Goal: Check status: Check status

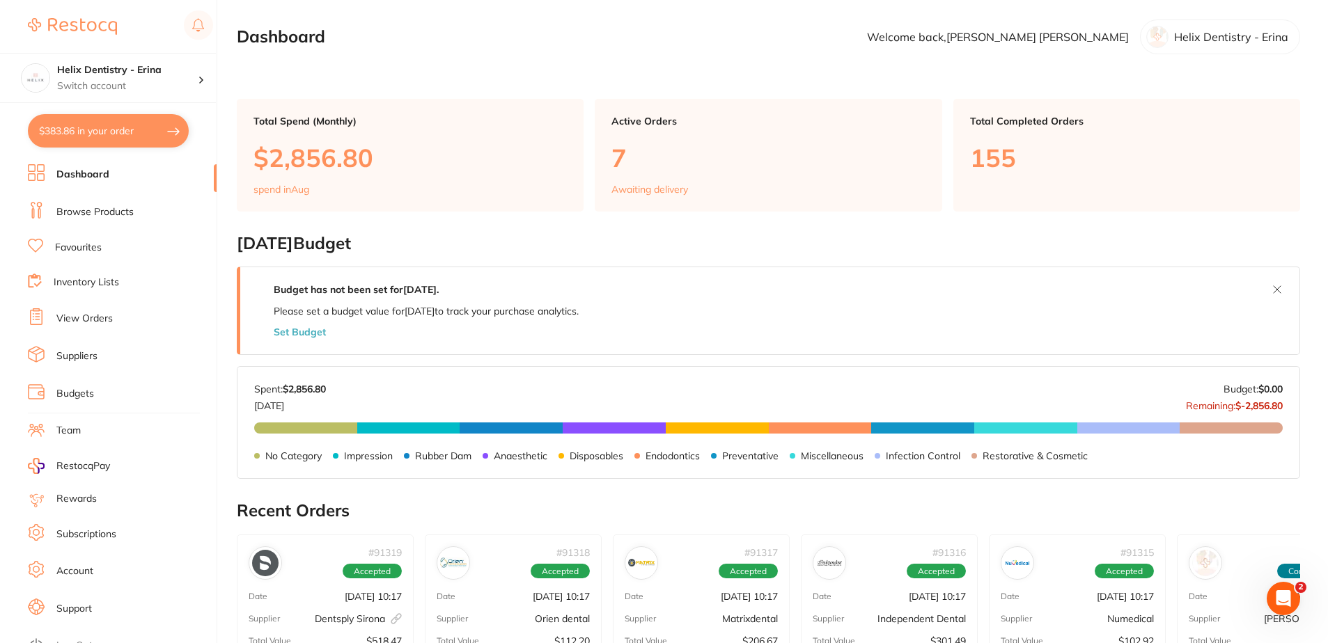
click at [95, 318] on link "View Orders" at bounding box center [84, 319] width 56 height 14
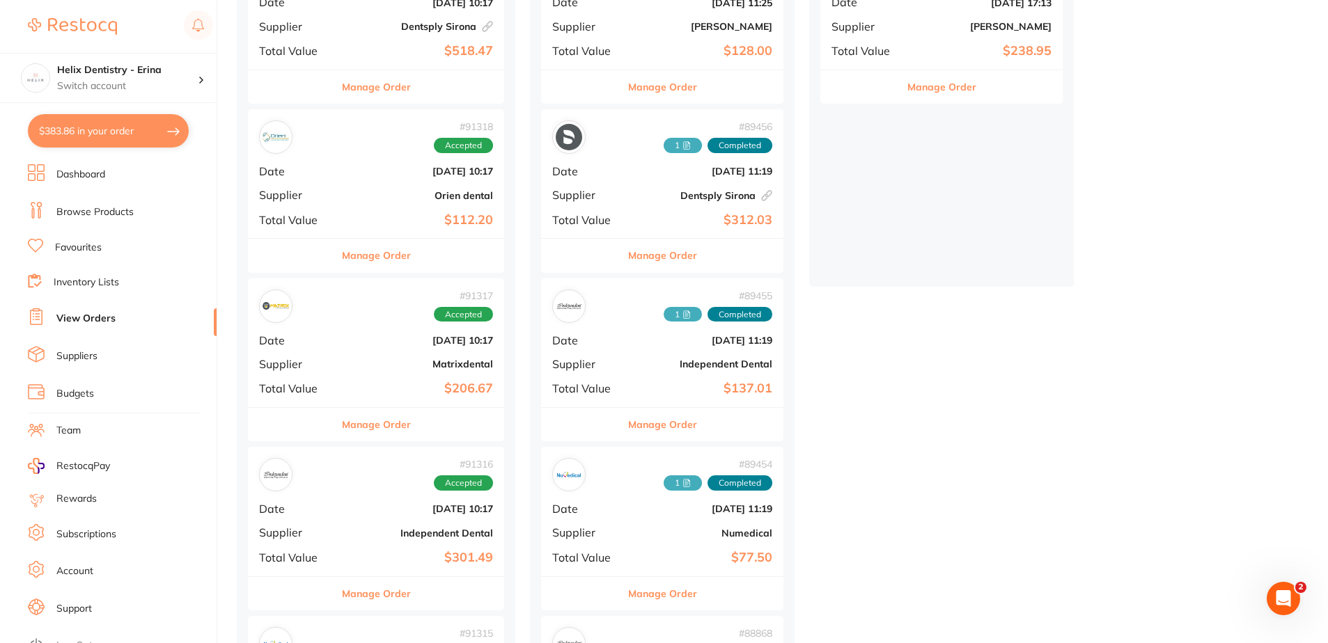
scroll to position [278, 0]
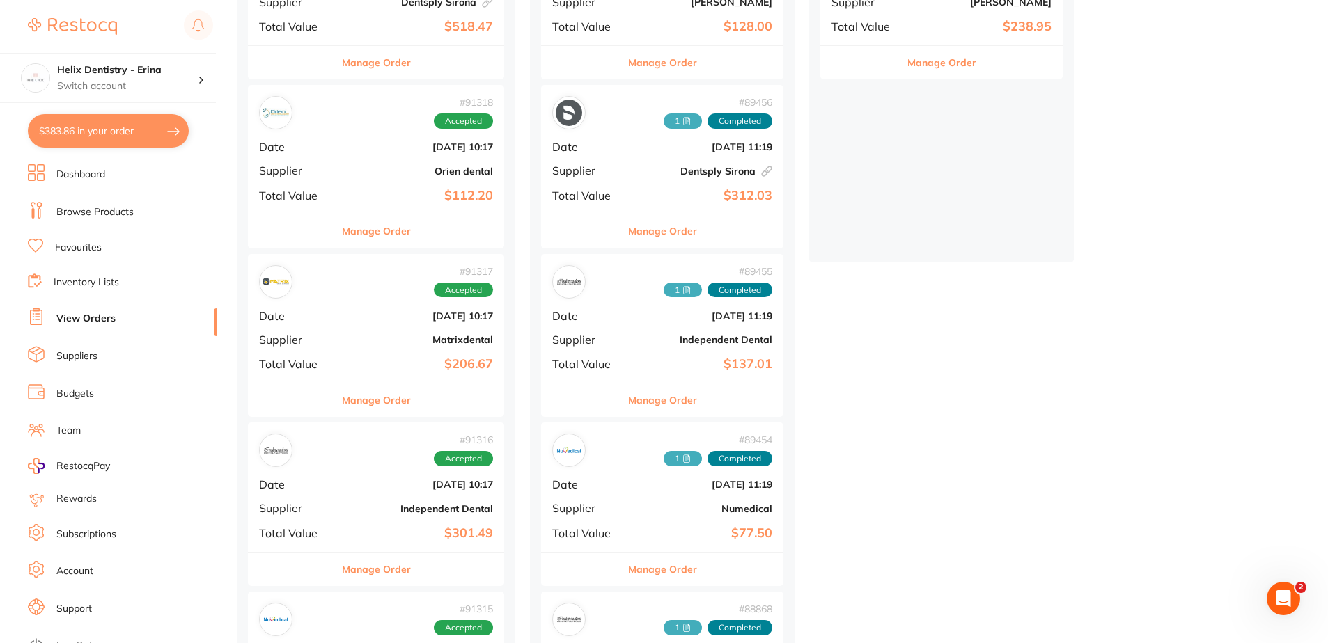
click at [416, 352] on div "# 91317 Accepted Date Aug 26 2025, 10:17 Supplier Matrixdental Total Value $206…" at bounding box center [376, 318] width 256 height 129
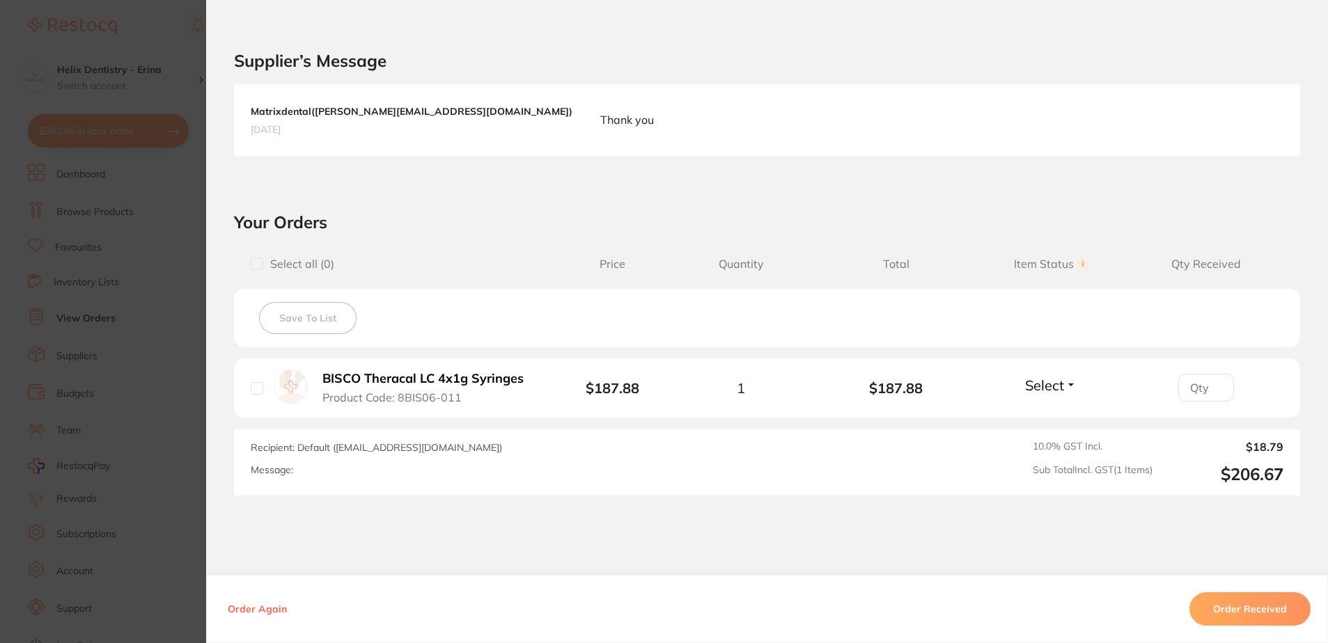
scroll to position [348, 0]
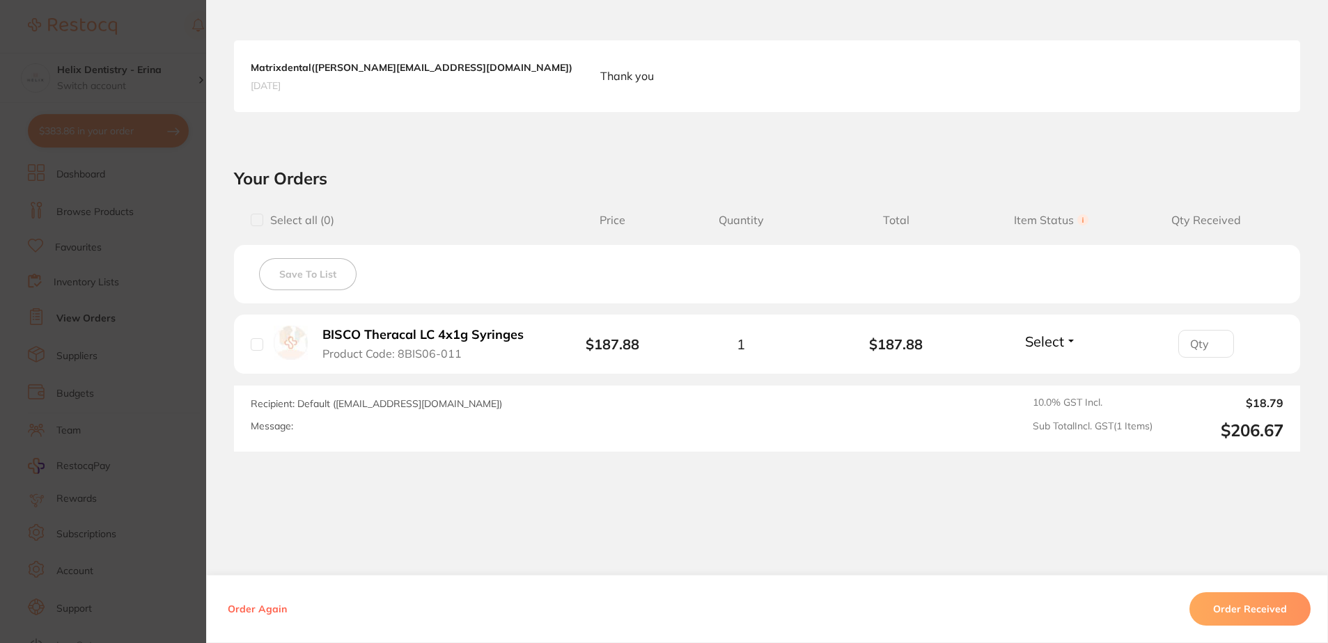
click at [1264, 601] on button "Order Received" at bounding box center [1249, 608] width 121 height 33
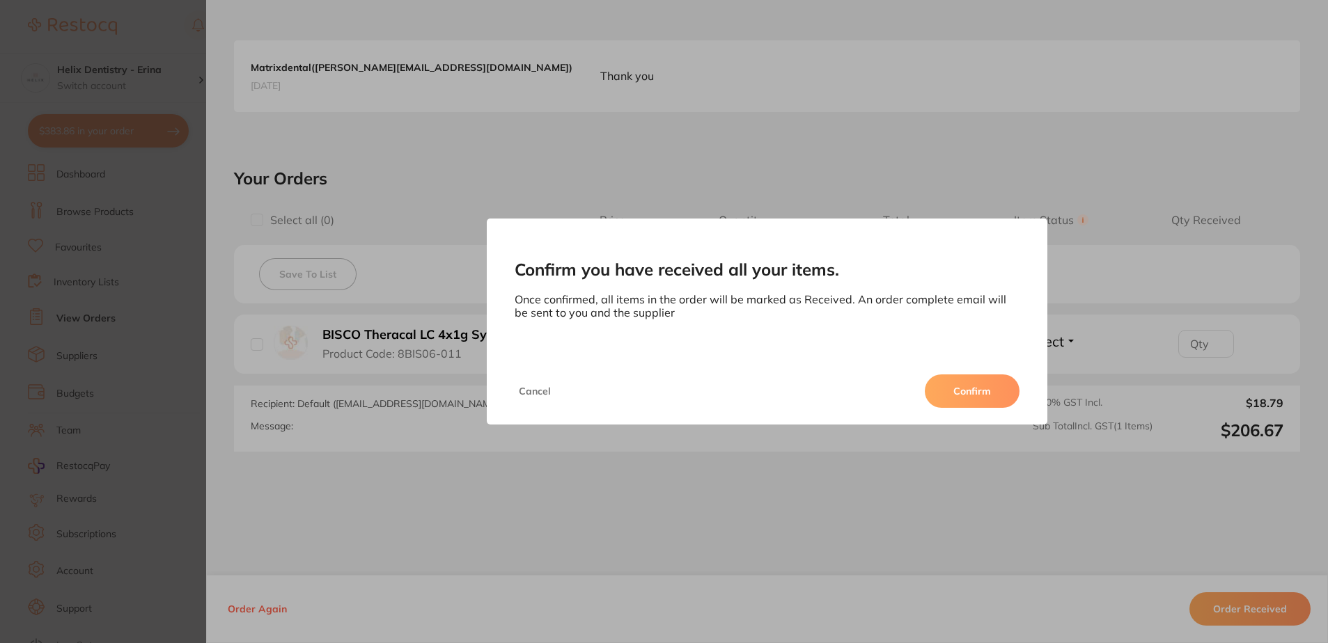
click at [973, 398] on button "Confirm" at bounding box center [972, 391] width 95 height 33
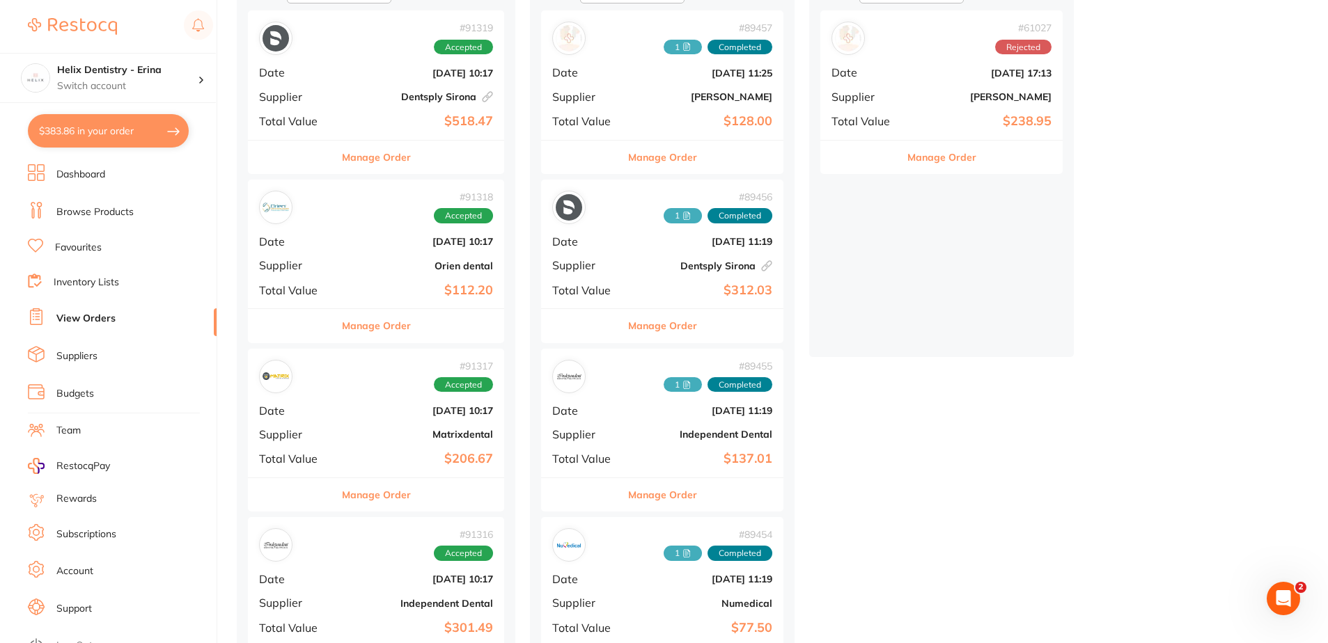
scroll to position [209, 0]
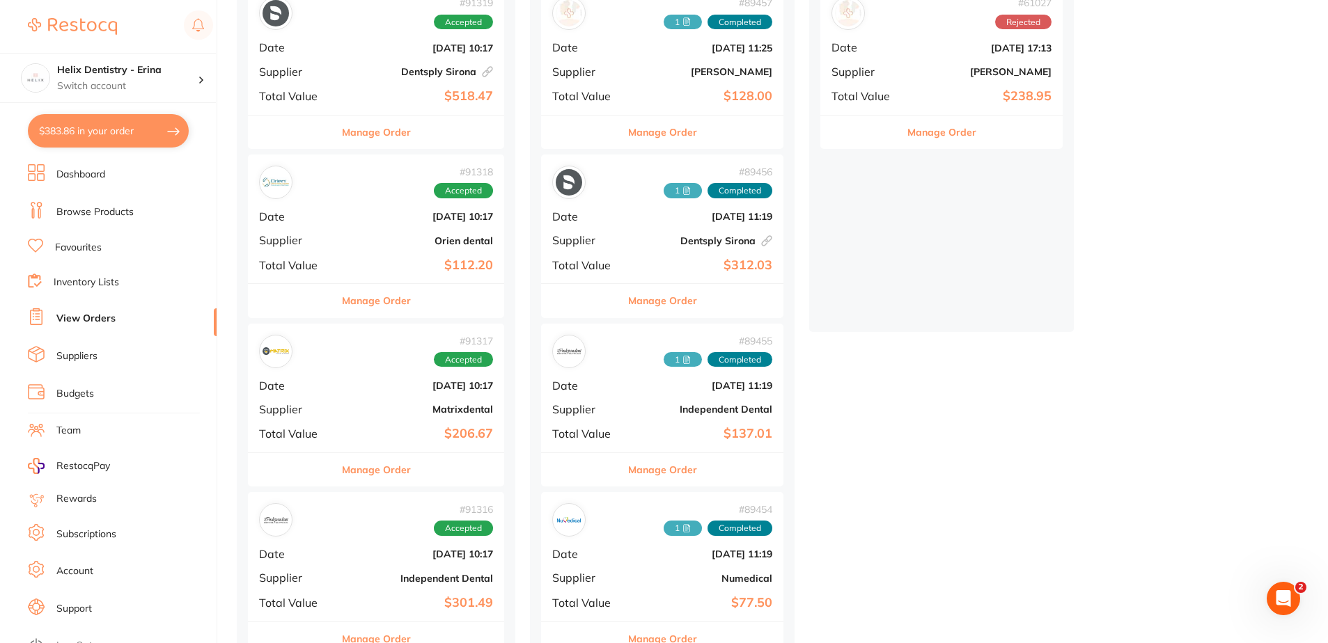
click at [369, 402] on div "# 91317 Accepted Date [DATE] 10:17 Supplier Matrixdental Total Value $206.67" at bounding box center [376, 388] width 256 height 129
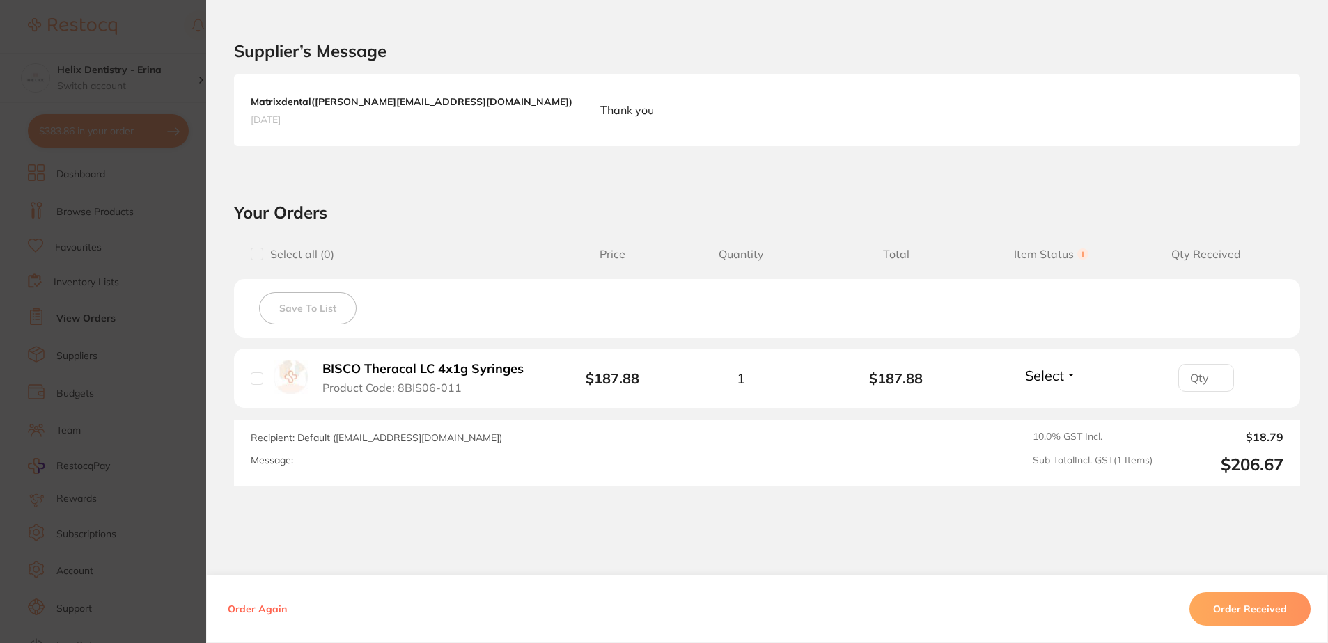
scroll to position [348, 0]
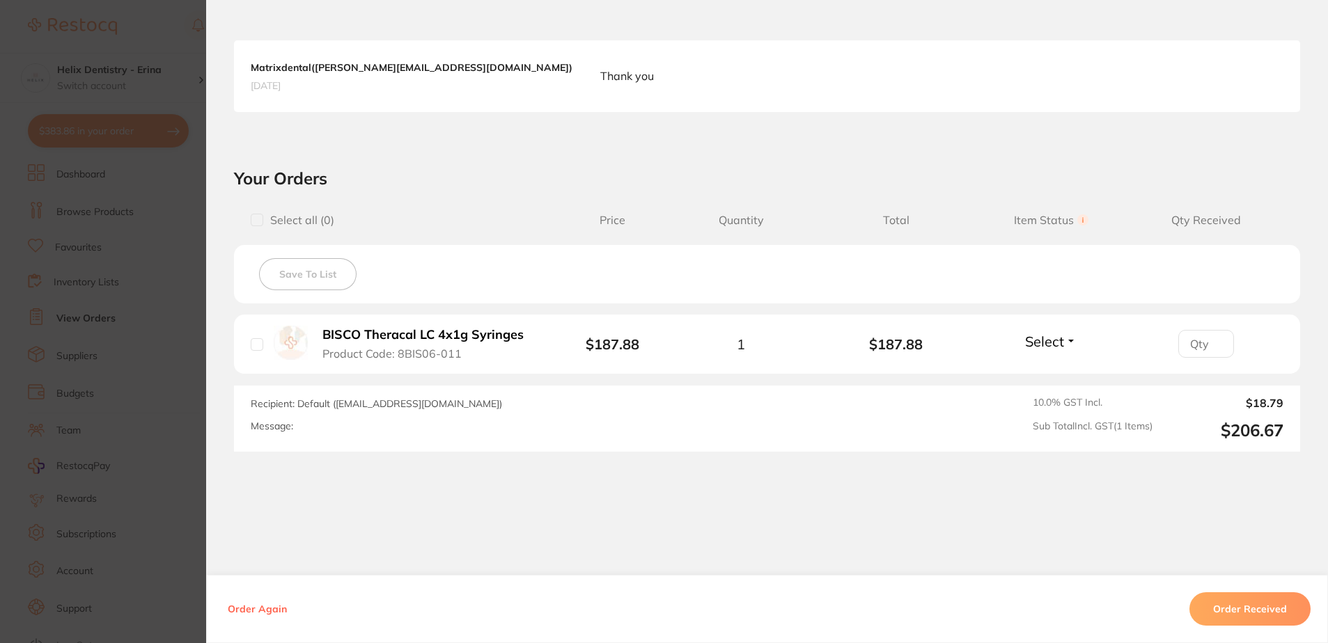
click at [251, 346] on input "checkbox" at bounding box center [257, 344] width 13 height 13
checkbox input "true"
click at [1204, 338] on input "number" at bounding box center [1206, 344] width 56 height 28
click at [1062, 343] on button "Select" at bounding box center [1051, 341] width 60 height 17
click at [1050, 370] on span "Received" at bounding box center [1051, 371] width 36 height 10
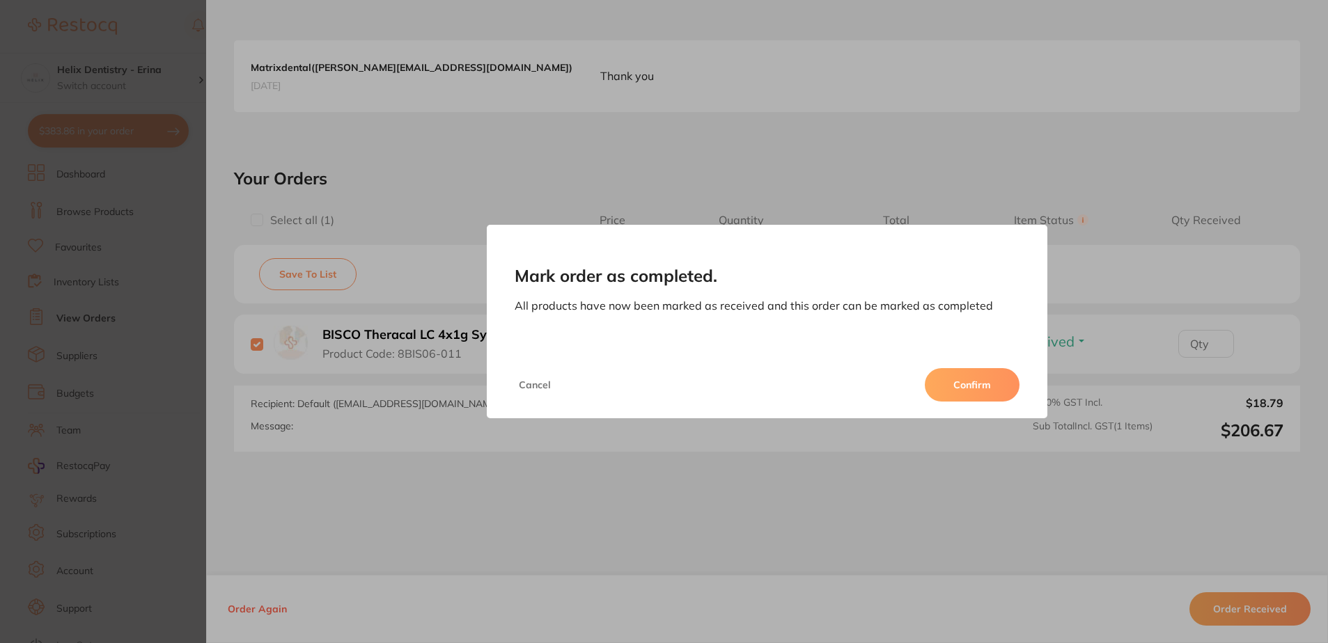
click at [983, 379] on button "Confirm" at bounding box center [972, 384] width 95 height 33
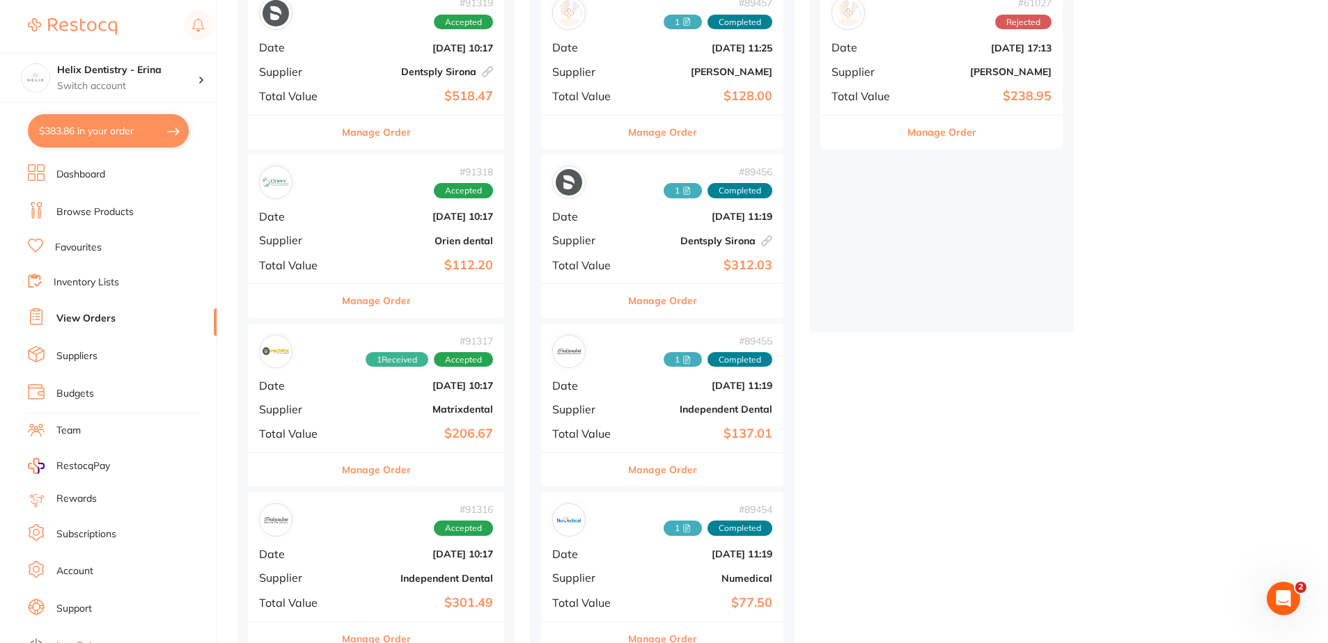
click at [398, 404] on b "Matrixdental" at bounding box center [419, 409] width 148 height 11
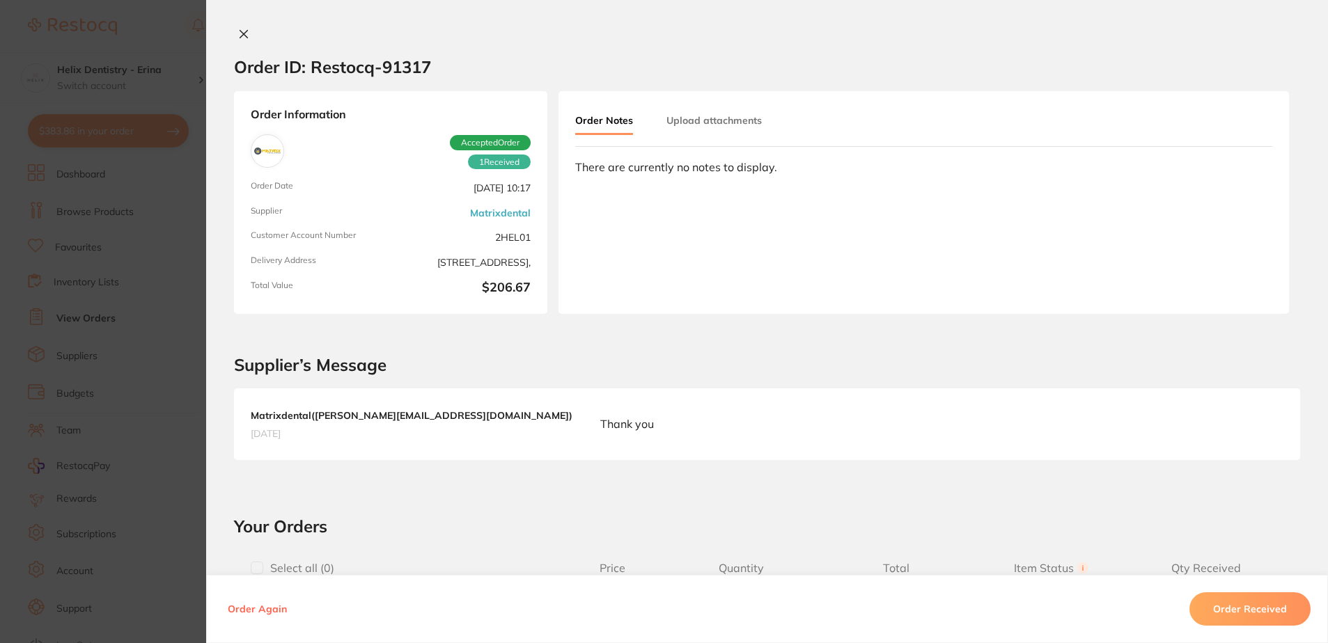
click at [1278, 602] on button "Order Received" at bounding box center [1249, 608] width 121 height 33
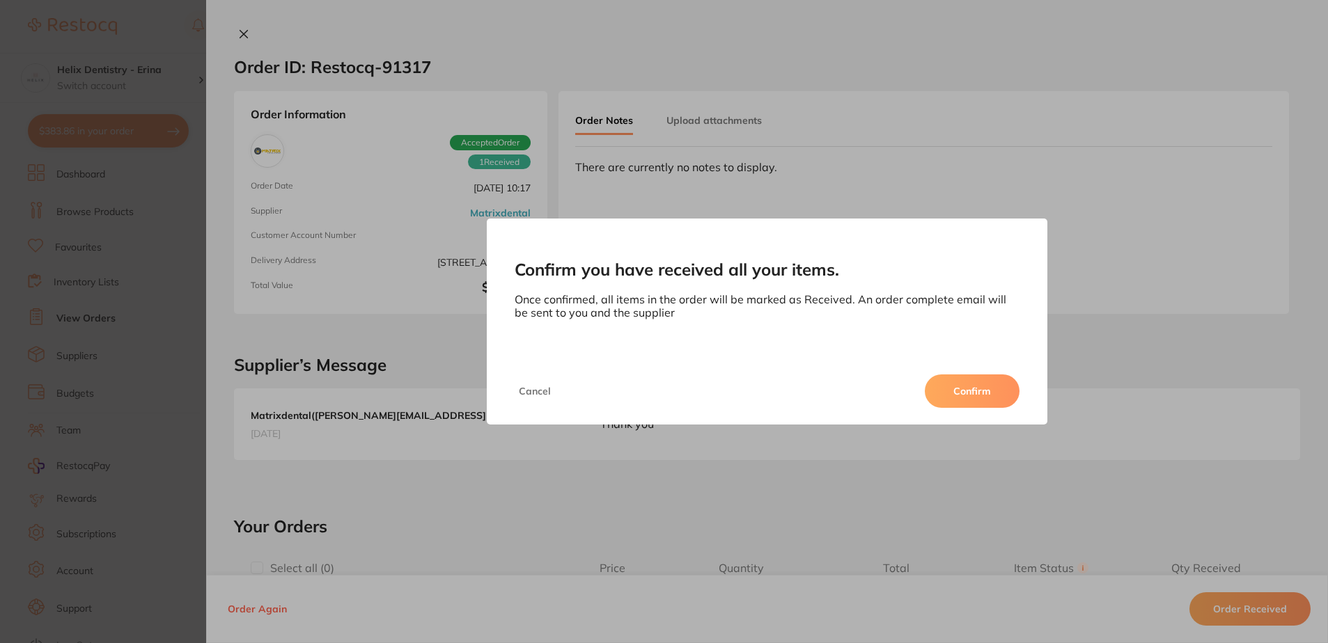
click at [999, 385] on button "Confirm" at bounding box center [972, 391] width 95 height 33
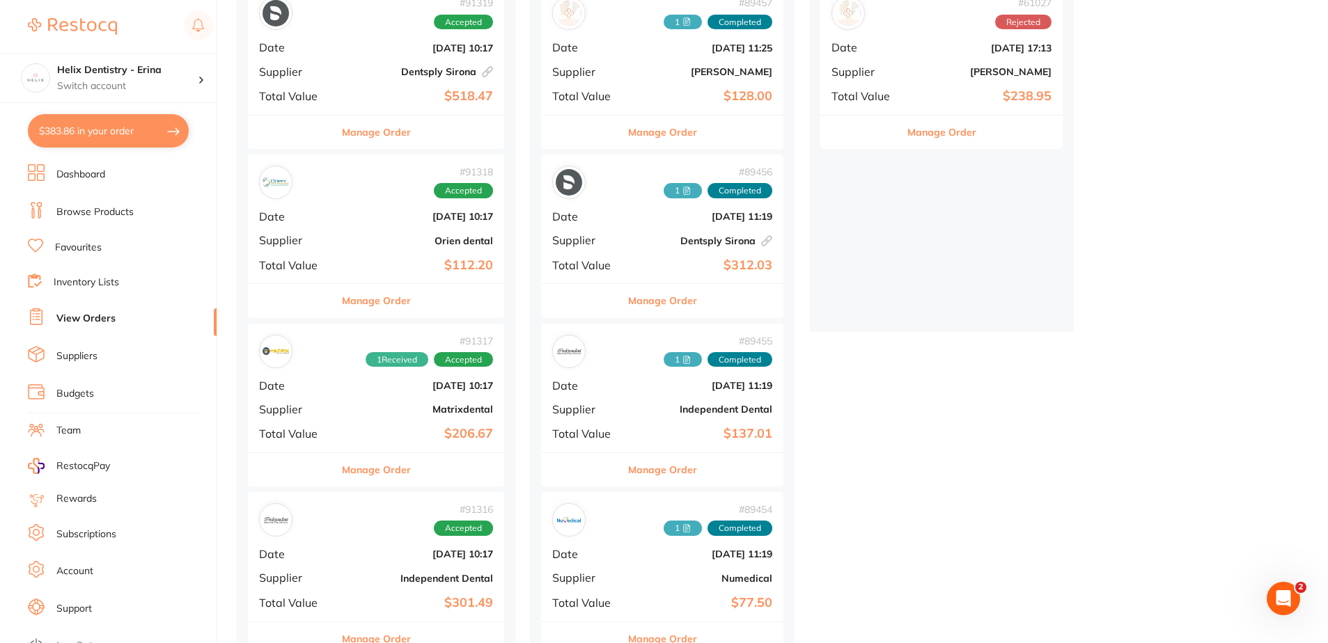
click at [338, 418] on div "# 91317 1 Received Accepted Date Aug 26 2025, 10:17 Supplier Matrixdental Total…" at bounding box center [376, 388] width 256 height 129
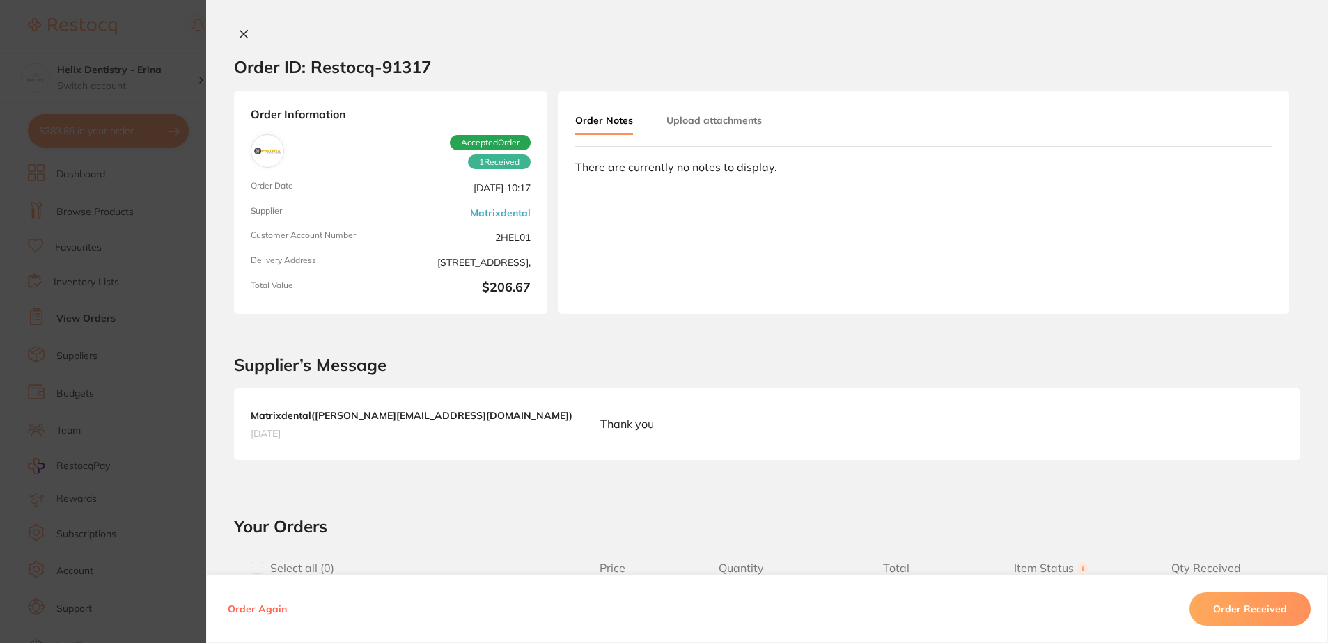
click at [242, 33] on icon at bounding box center [243, 34] width 11 height 11
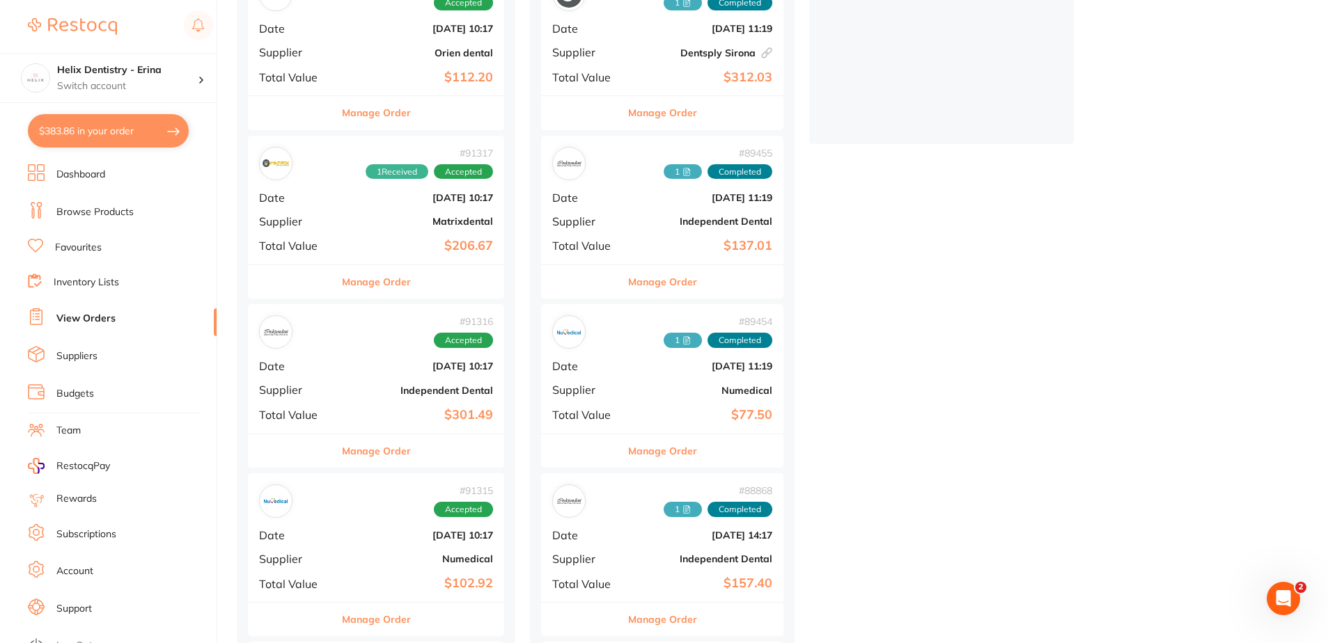
scroll to position [418, 0]
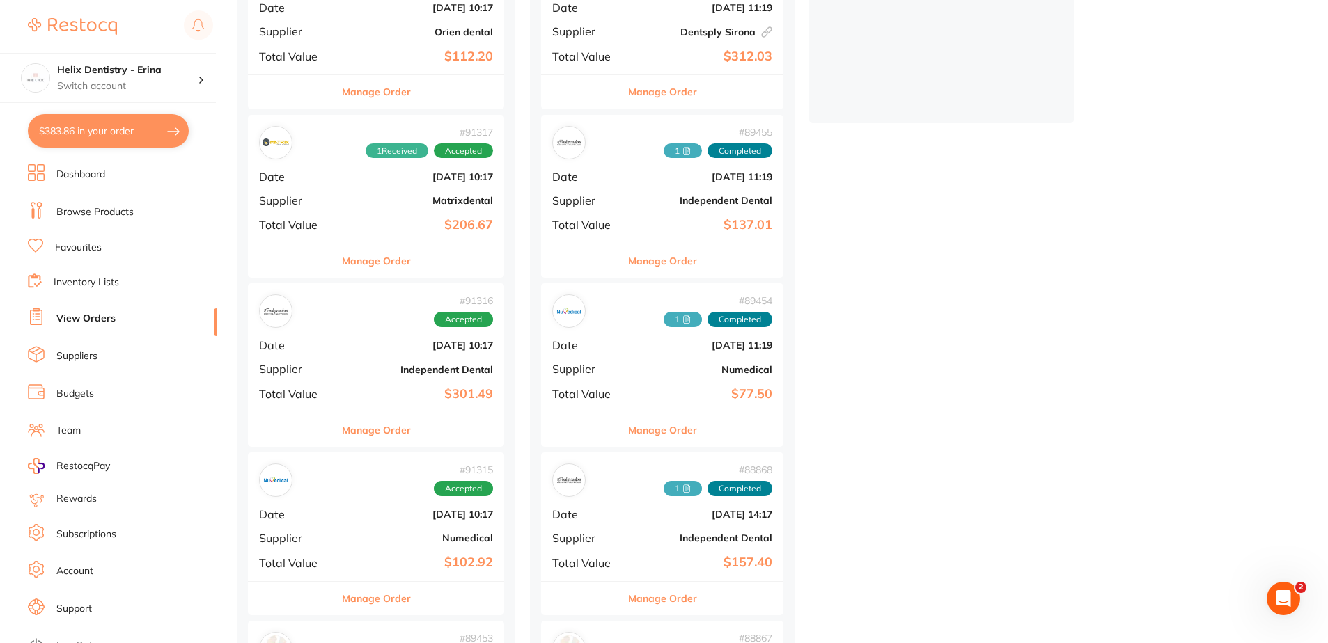
click at [370, 207] on div "# 91317 1 Received Accepted Date Aug 26 2025, 10:17 Supplier Matrixdental Total…" at bounding box center [376, 179] width 256 height 129
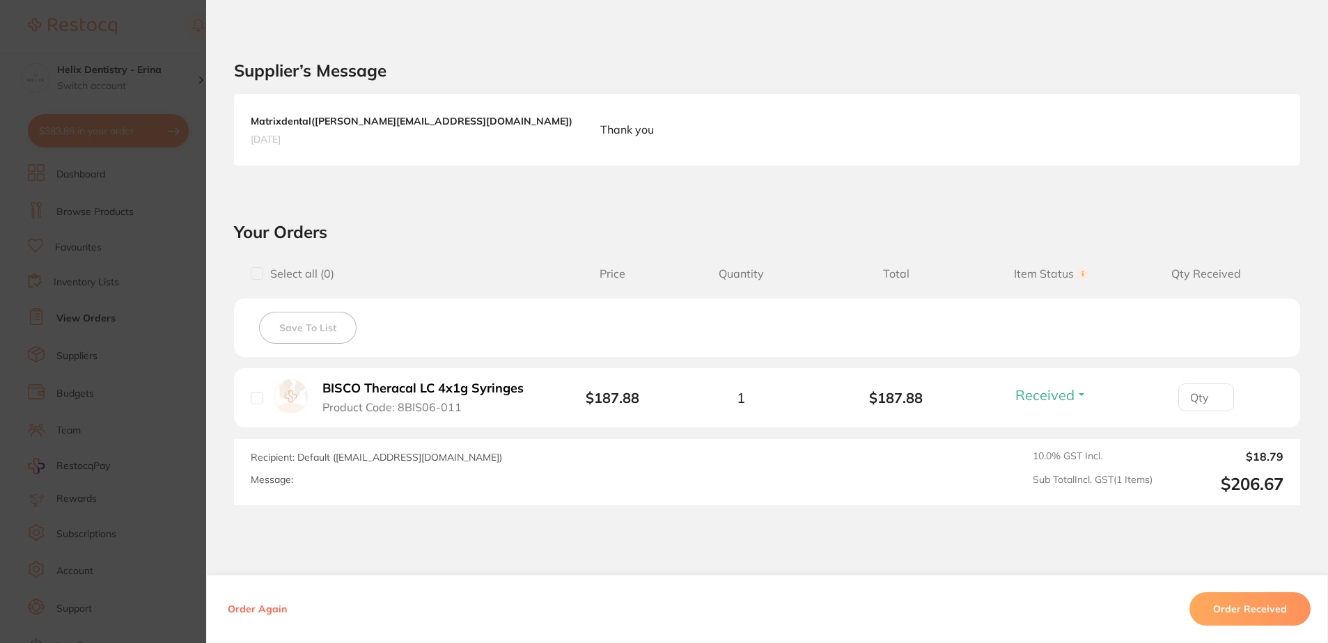
scroll to position [364, 0]
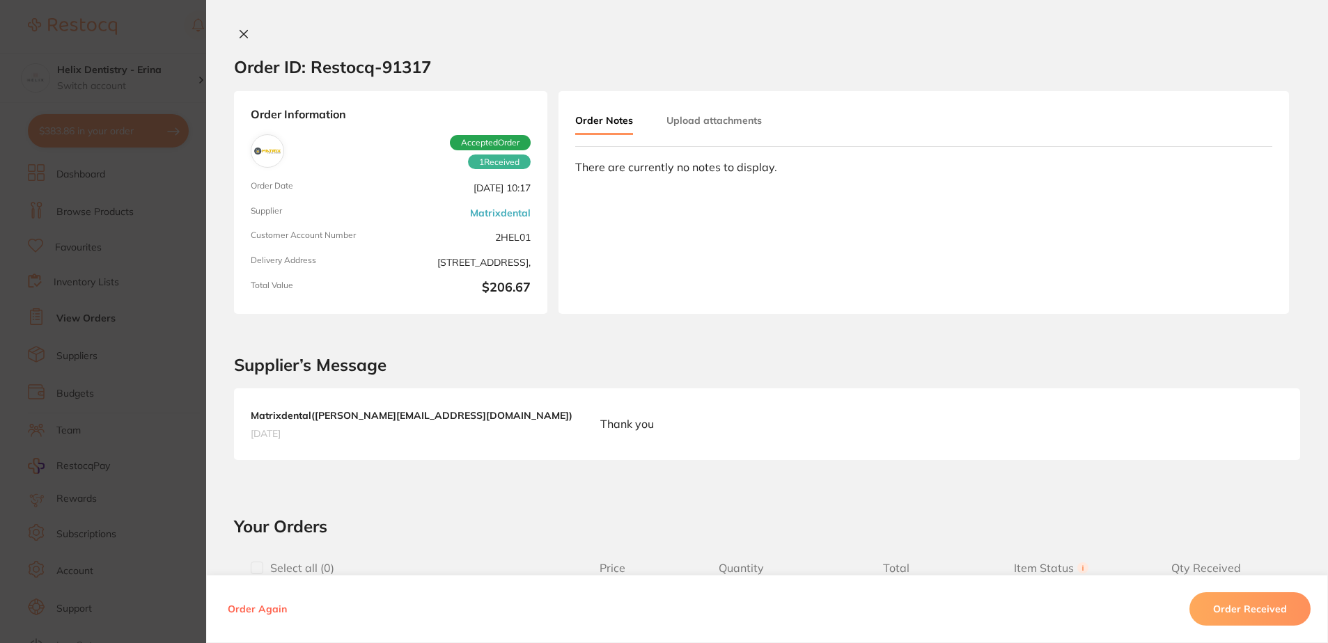
click at [234, 33] on button at bounding box center [243, 35] width 19 height 15
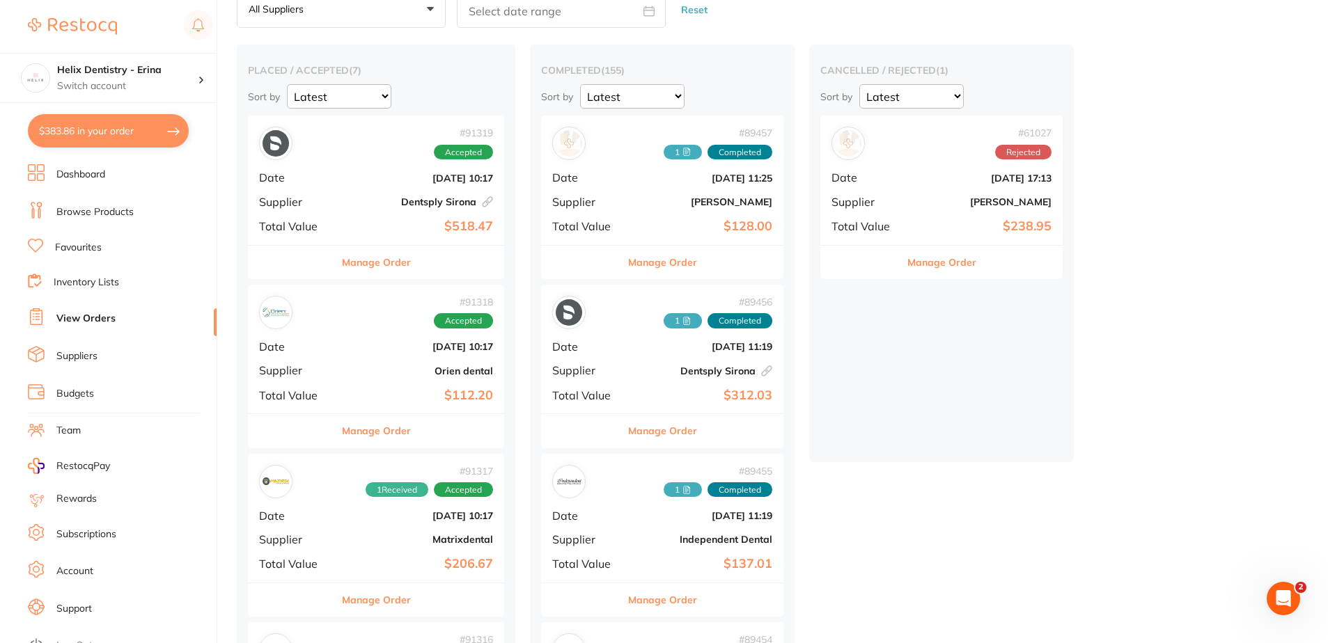
scroll to position [139, 0]
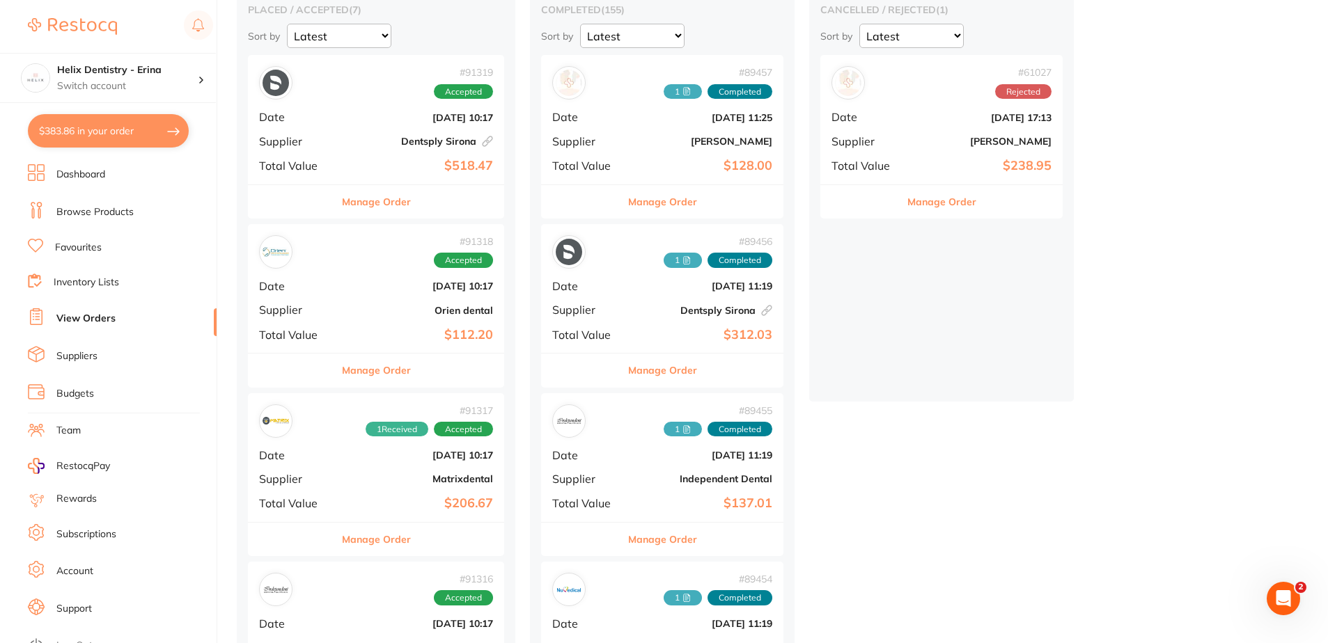
click at [402, 491] on div "# 91317 1 Received Accepted Date Aug 26 2025, 10:17 Supplier Matrixdental Total…" at bounding box center [376, 457] width 256 height 129
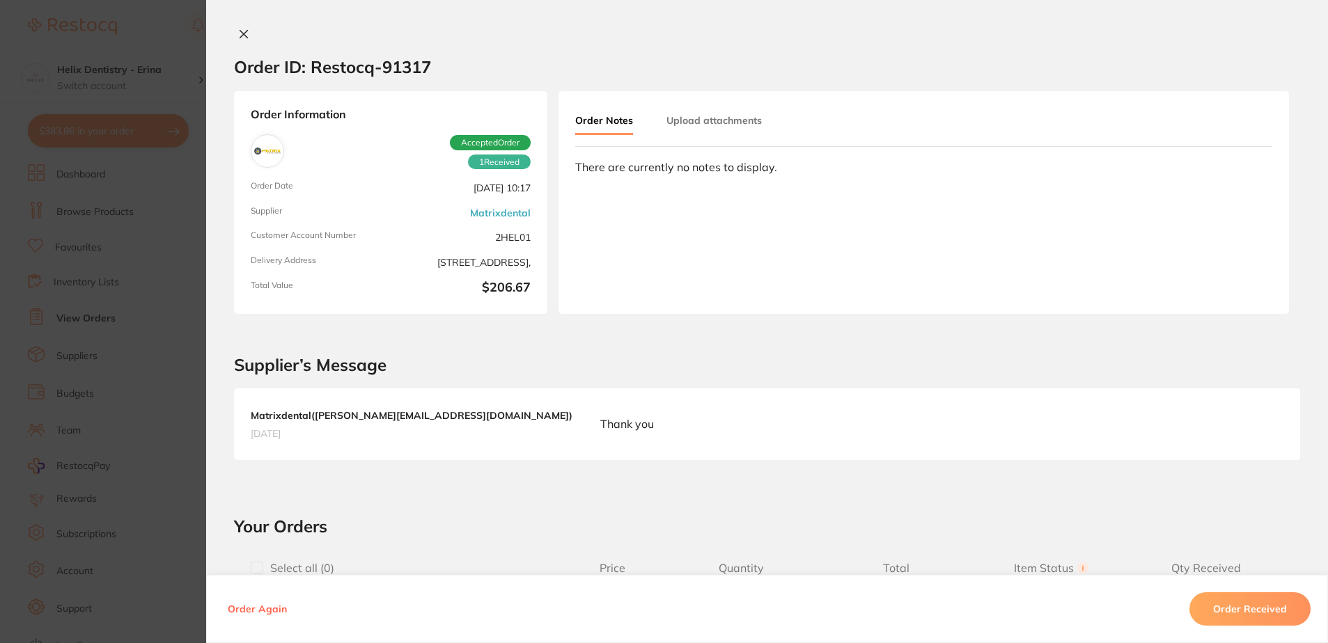
click at [1268, 614] on button "Order Received" at bounding box center [1249, 608] width 121 height 33
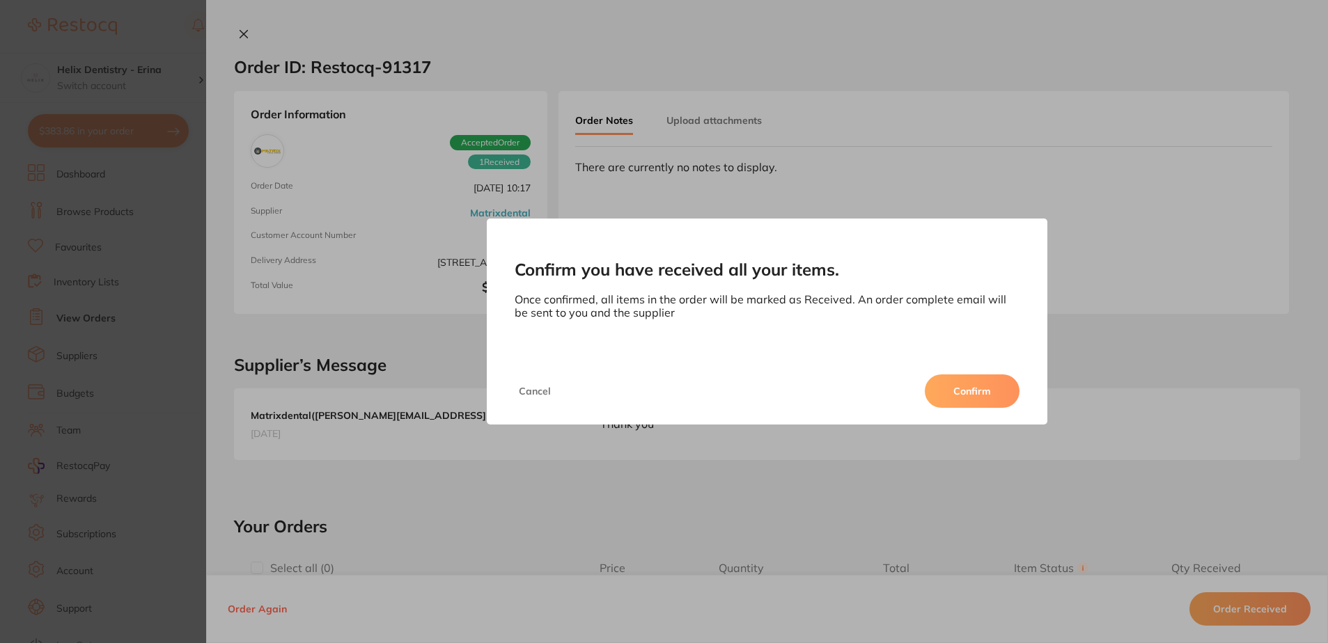
click at [986, 385] on button "Confirm" at bounding box center [972, 391] width 95 height 33
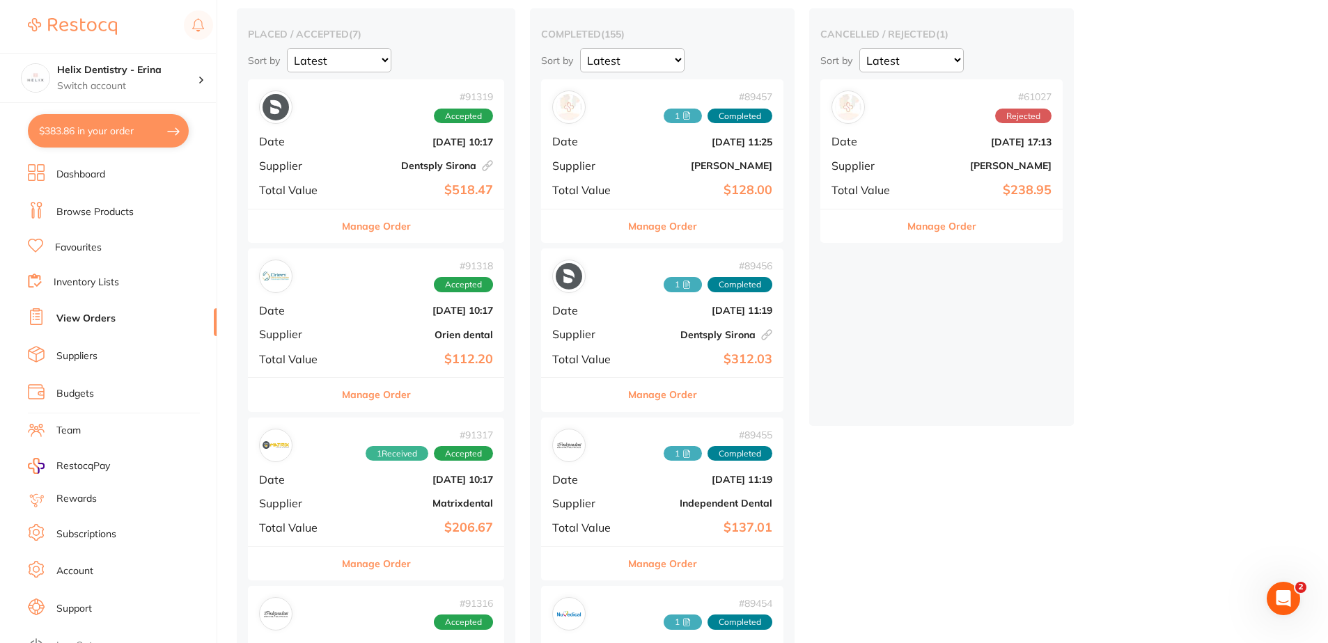
scroll to position [139, 0]
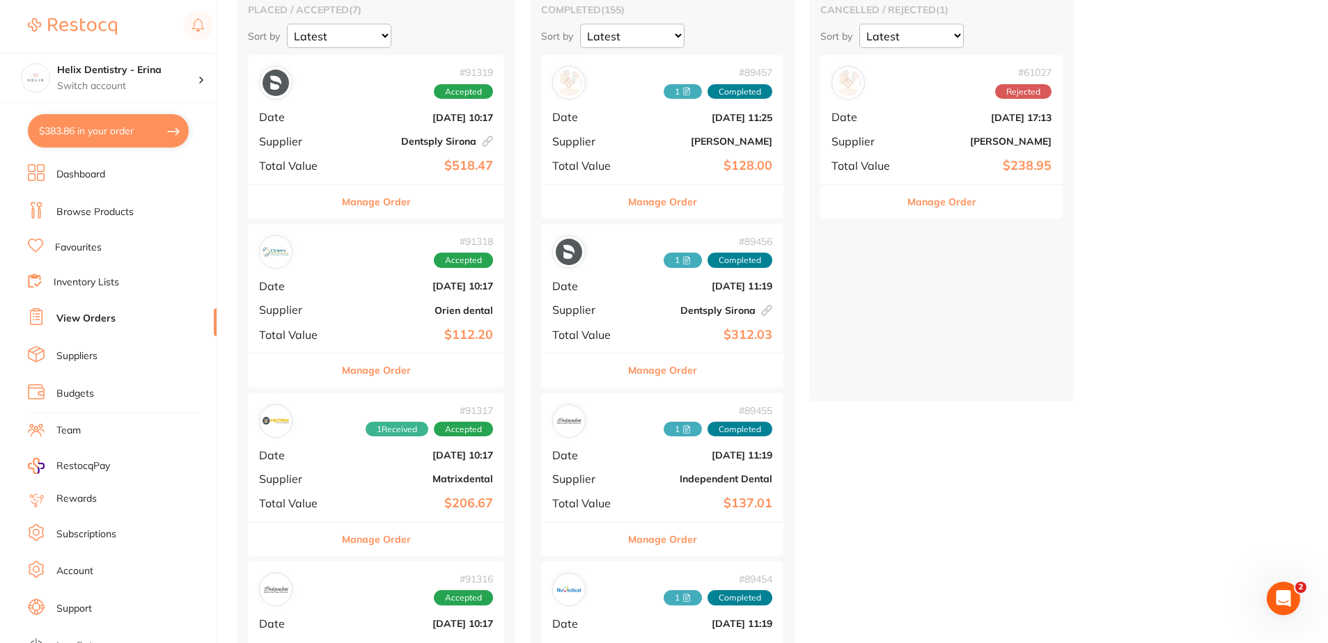
click at [375, 476] on b "Matrixdental" at bounding box center [419, 478] width 148 height 11
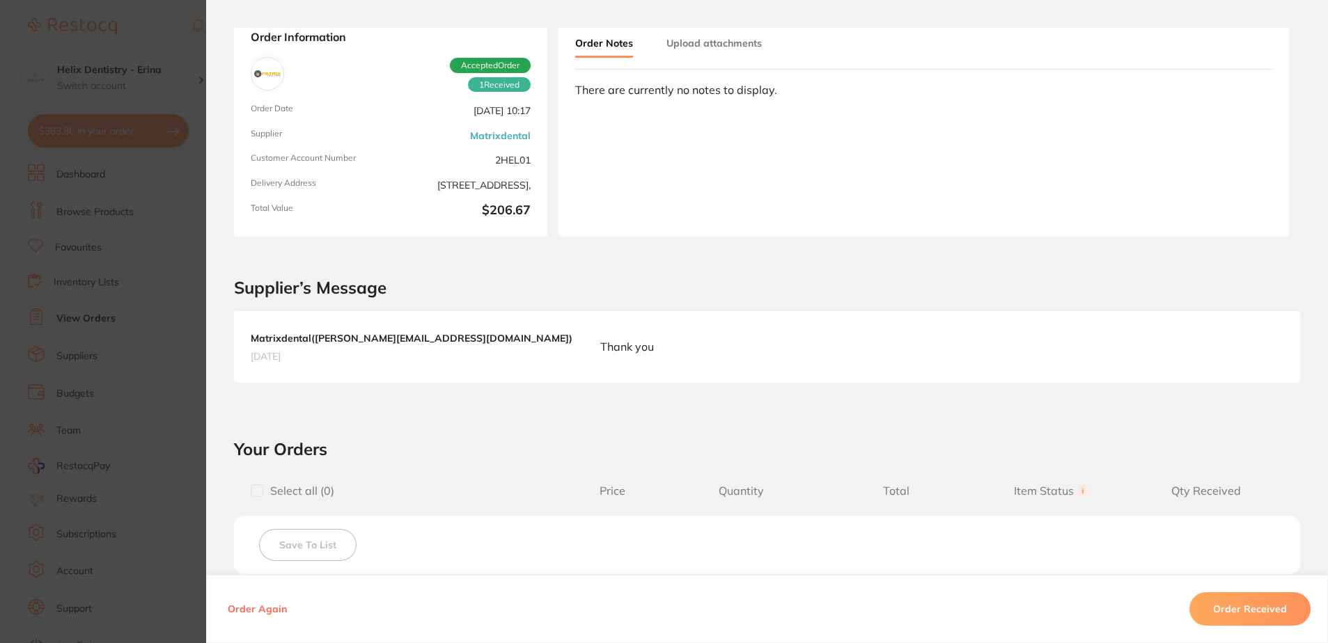
scroll to position [278, 0]
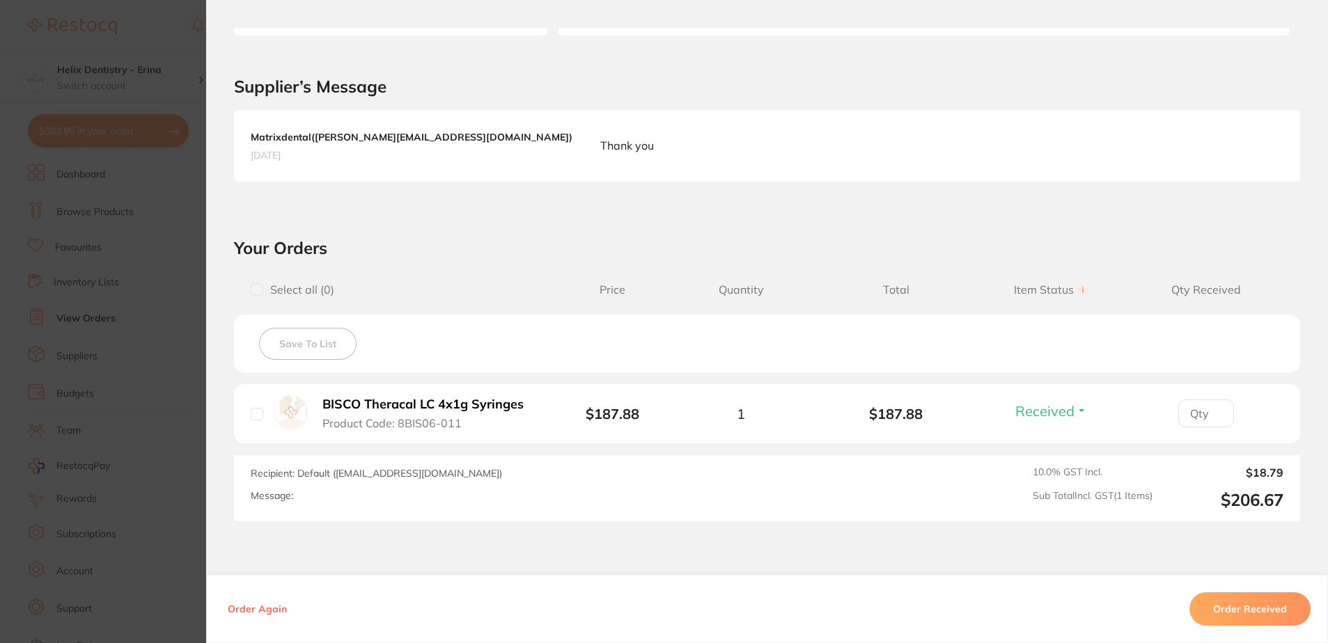
click at [256, 411] on input "checkbox" at bounding box center [257, 414] width 13 height 13
checkbox input "true"
click at [1236, 615] on button "Order Received" at bounding box center [1249, 608] width 121 height 33
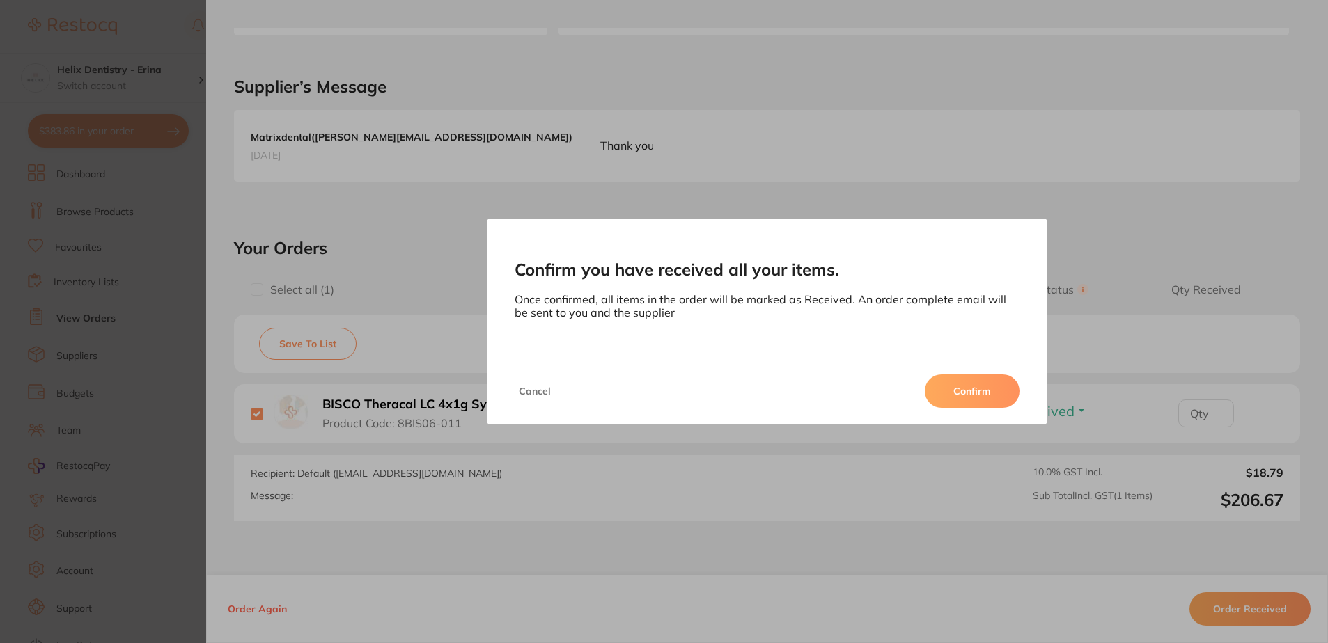
click at [995, 398] on button "Confirm" at bounding box center [972, 391] width 95 height 33
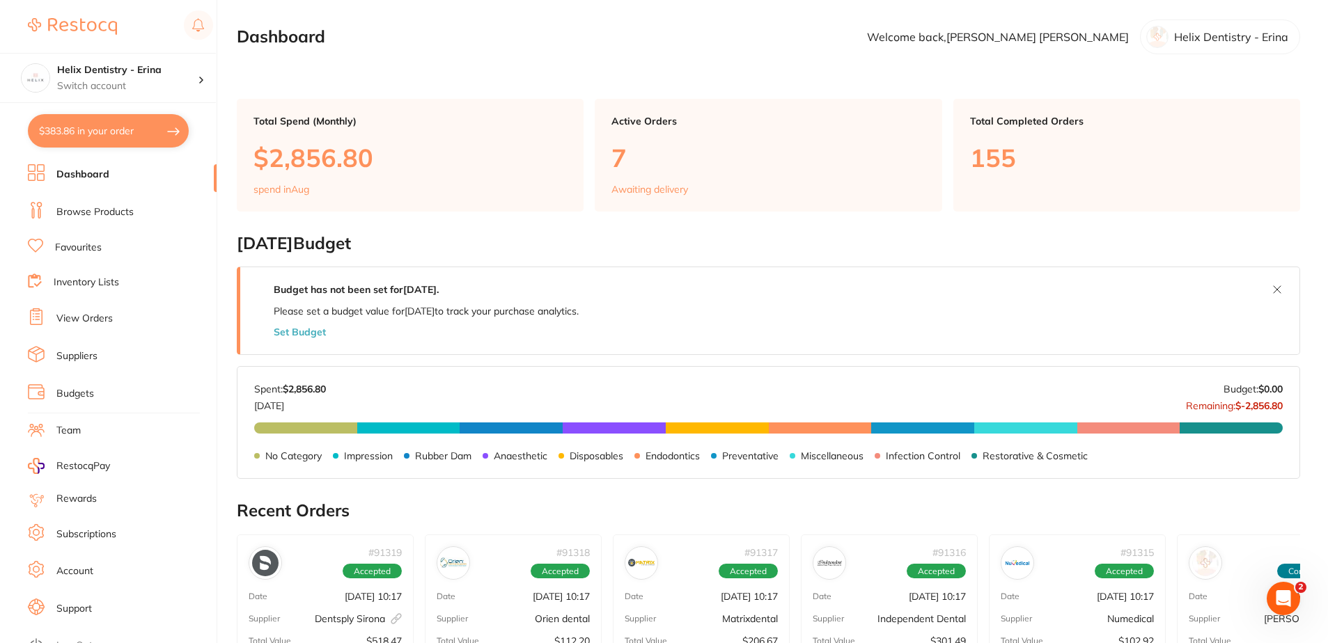
click at [87, 321] on link "View Orders" at bounding box center [84, 319] width 56 height 14
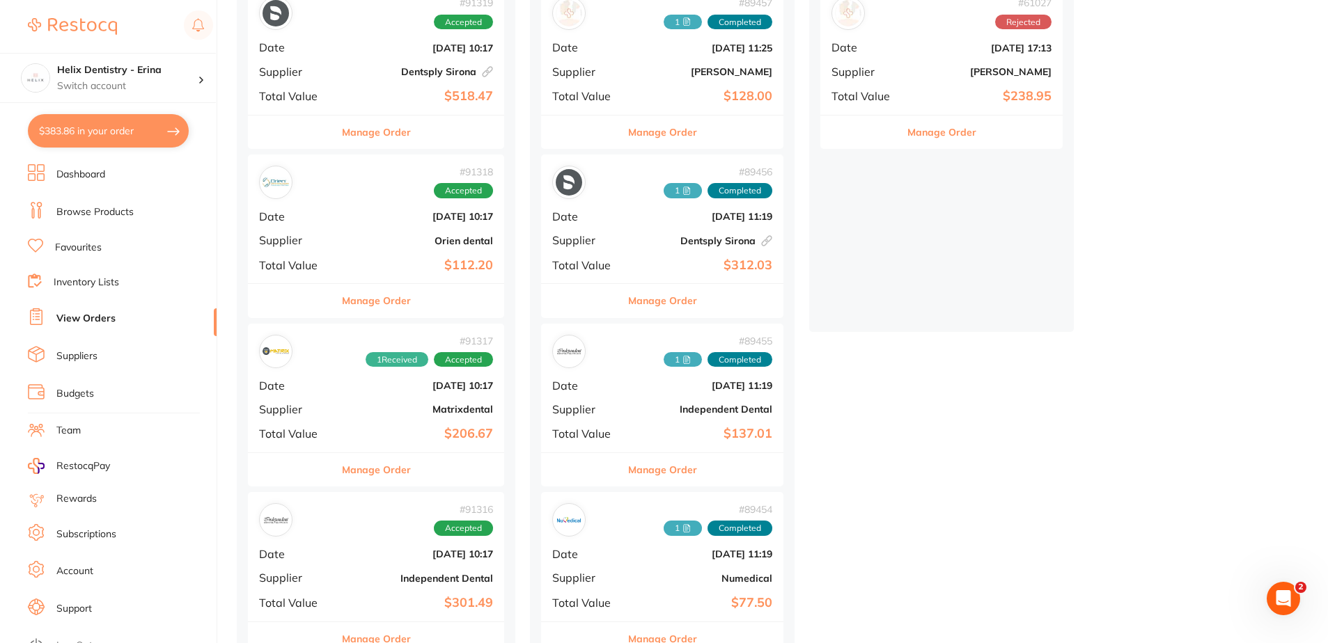
click at [338, 398] on div "# 91317 1 Received Accepted Date Aug 26 2025, 10:17 Supplier Matrixdental Total…" at bounding box center [376, 388] width 256 height 129
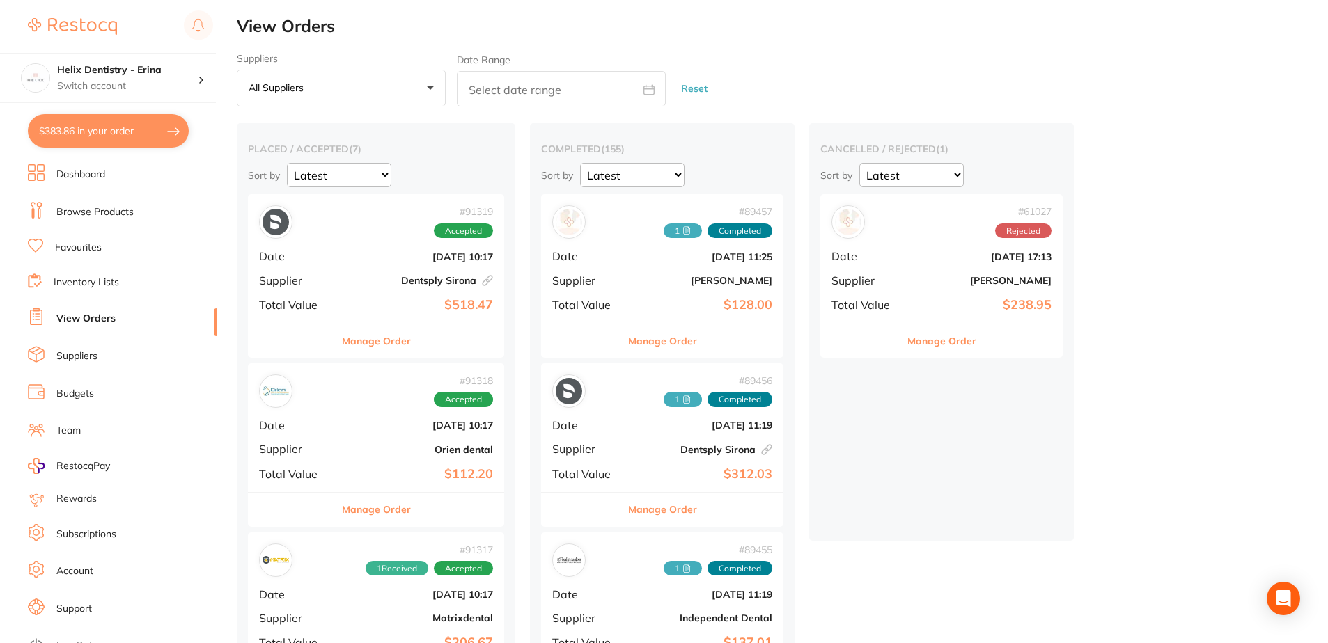
click at [81, 313] on link "View Orders" at bounding box center [85, 319] width 59 height 14
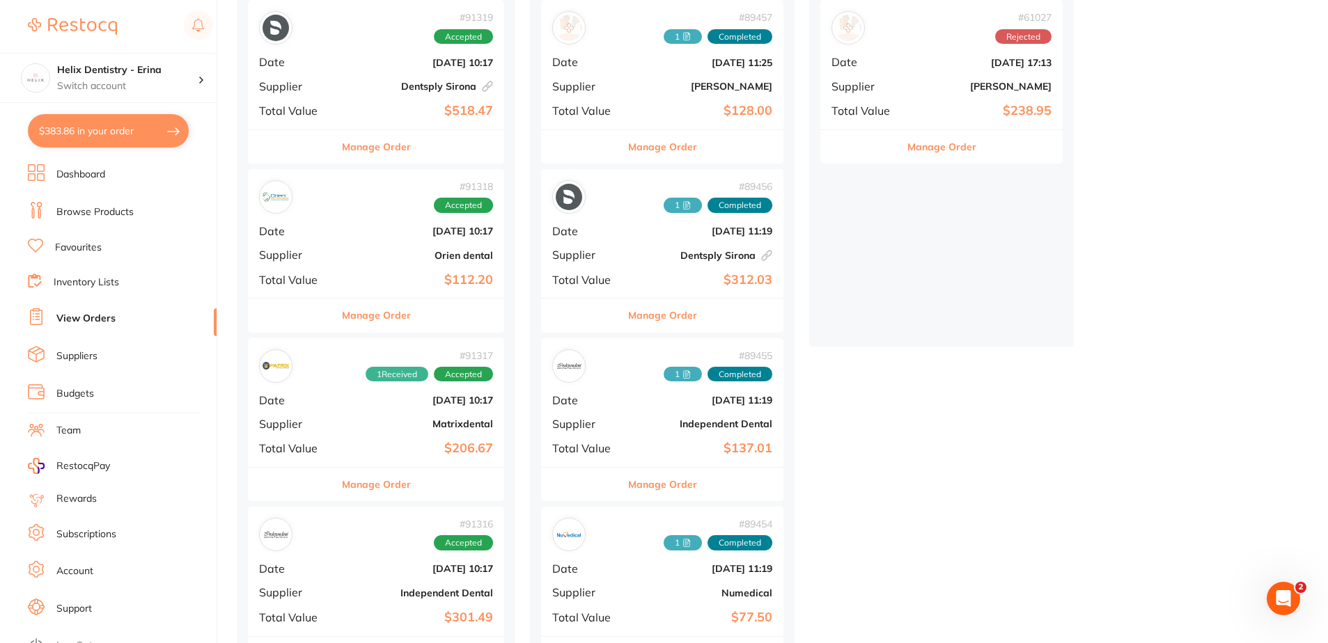
scroll to position [70, 0]
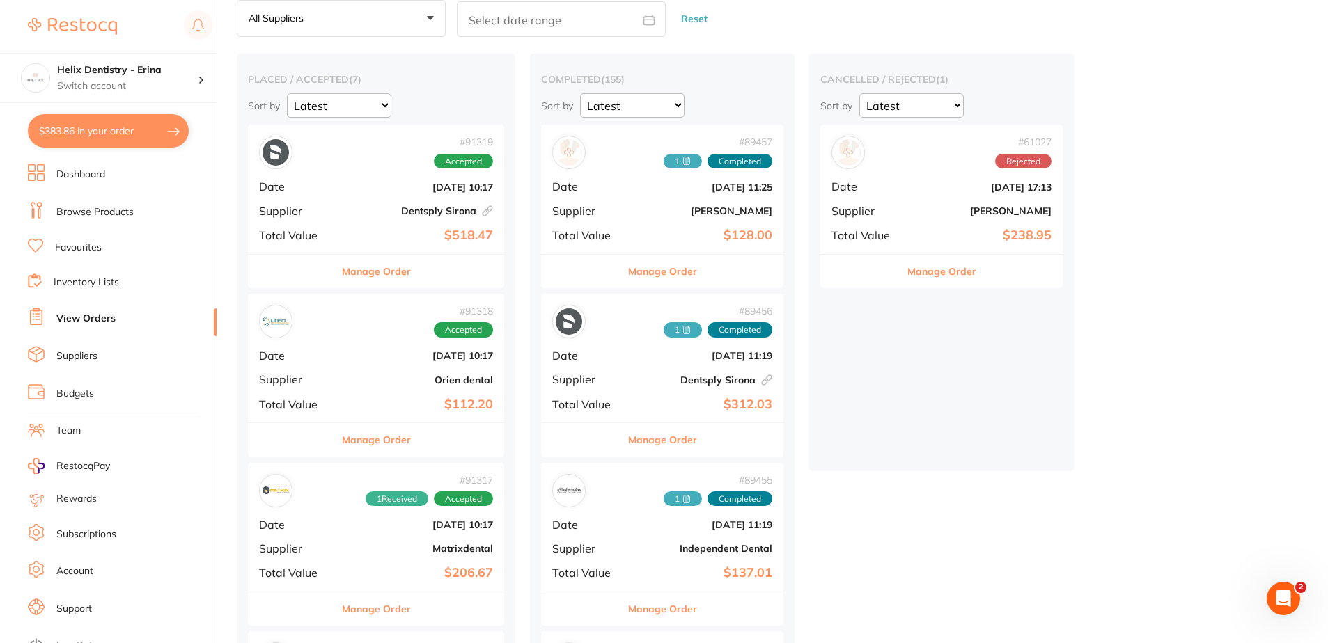
click at [393, 381] on b "Orien dental" at bounding box center [419, 380] width 148 height 11
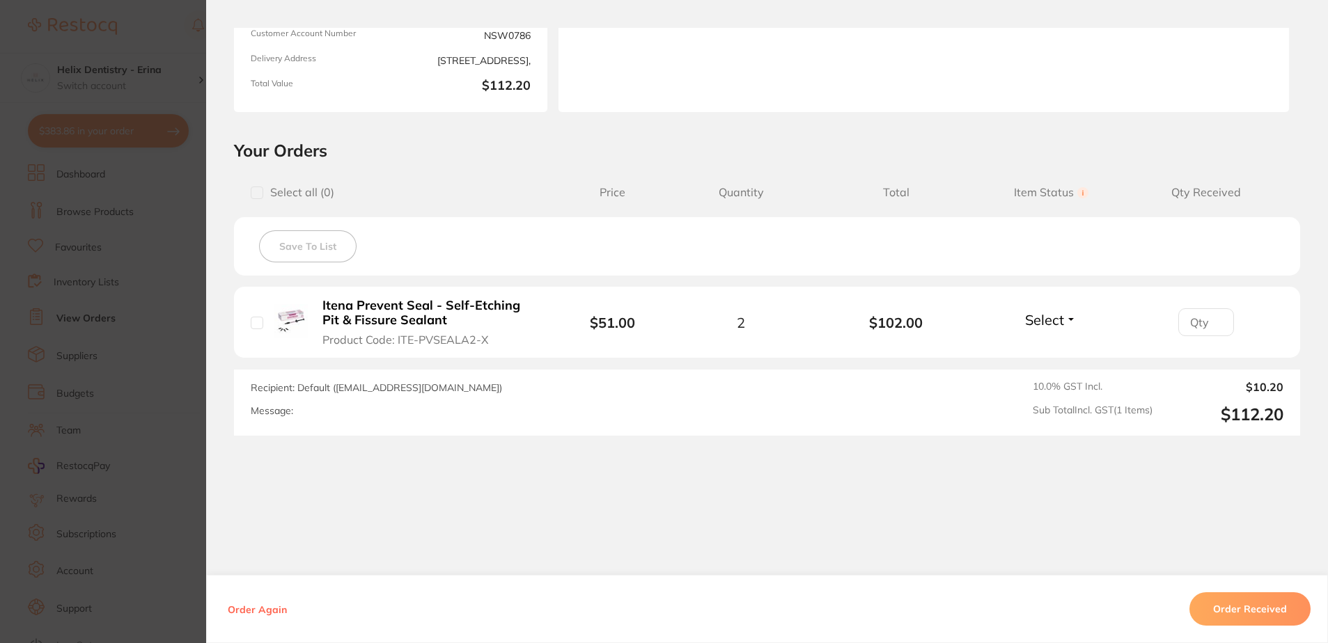
click at [1058, 324] on span "Select" at bounding box center [1044, 319] width 39 height 17
click at [1053, 319] on span "Select" at bounding box center [1044, 319] width 39 height 17
click at [1047, 354] on span "Received" at bounding box center [1051, 350] width 36 height 10
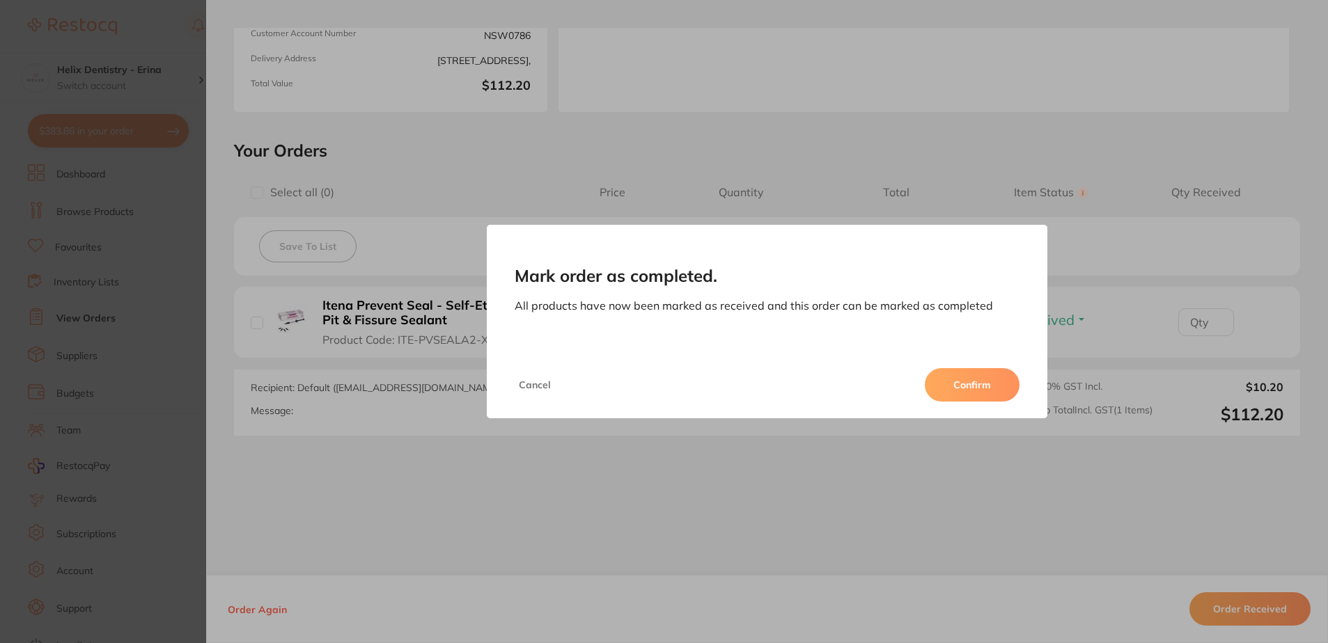
click at [984, 378] on button "Confirm" at bounding box center [972, 384] width 95 height 33
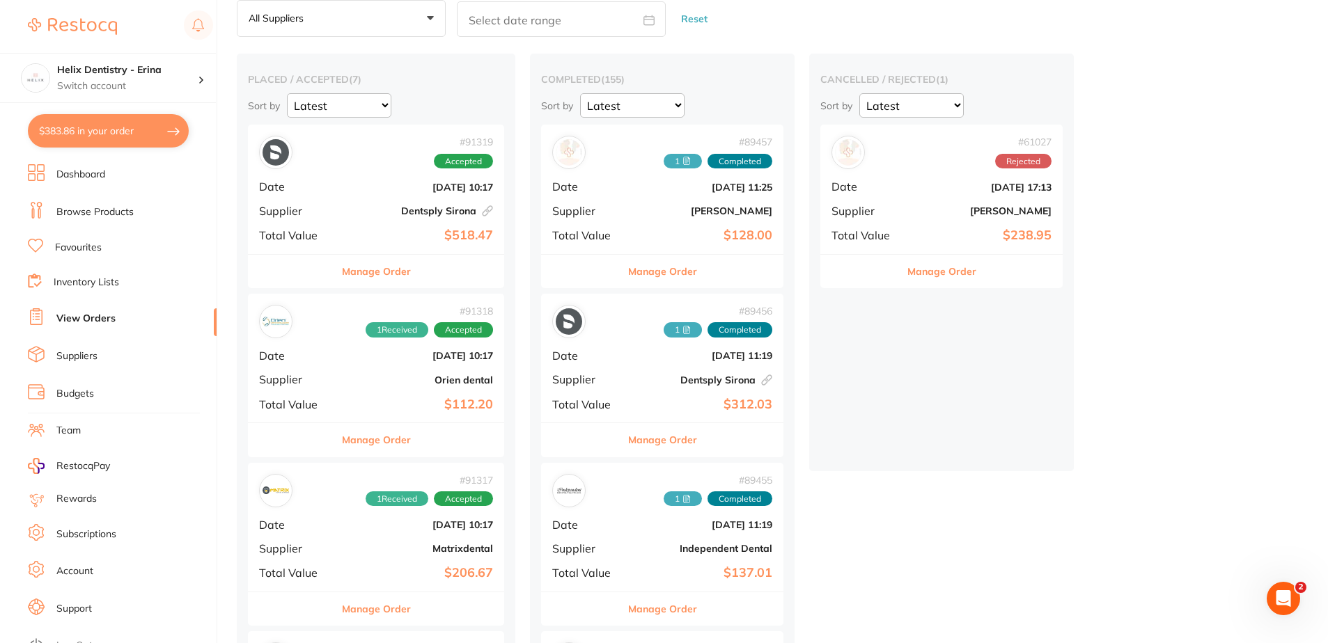
click at [397, 372] on div "# 91318 1 Received Accepted Date Aug 26 2025, 10:17 Supplier Orien dental Total…" at bounding box center [376, 358] width 256 height 129
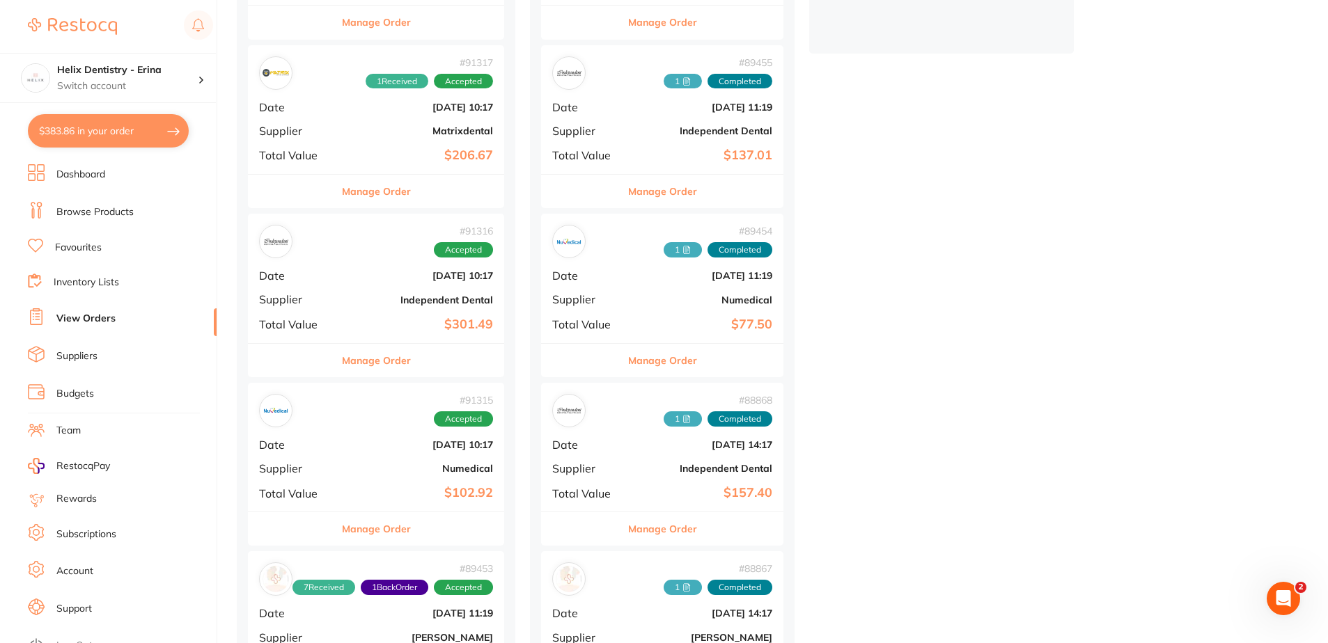
scroll to position [209, 0]
